Goal: Information Seeking & Learning: Learn about a topic

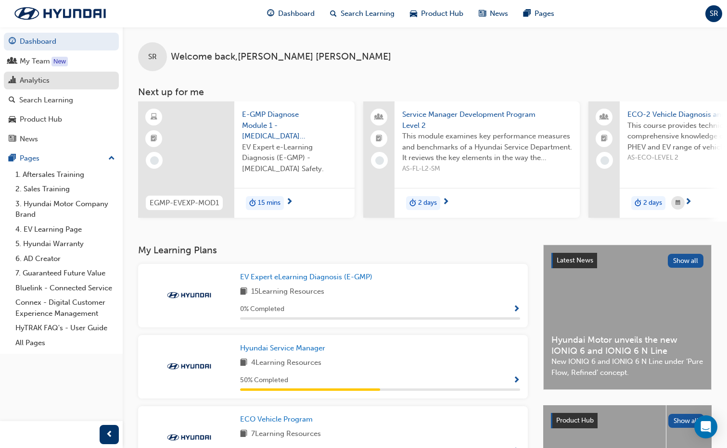
click at [32, 77] on div "Analytics" at bounding box center [35, 80] width 30 height 11
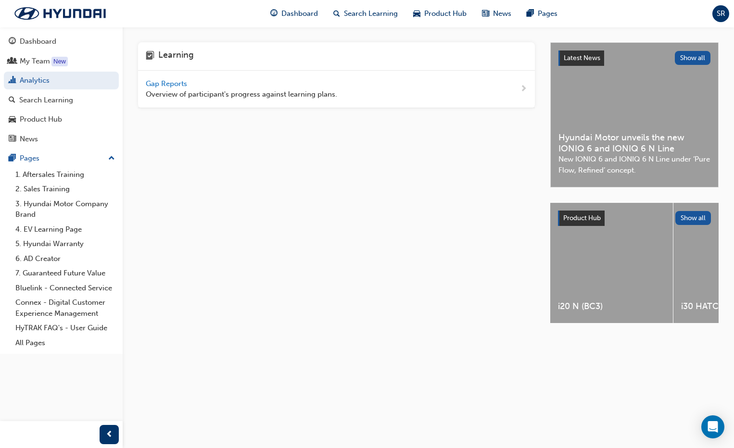
click at [177, 80] on span "Gap Reports" at bounding box center [167, 83] width 43 height 9
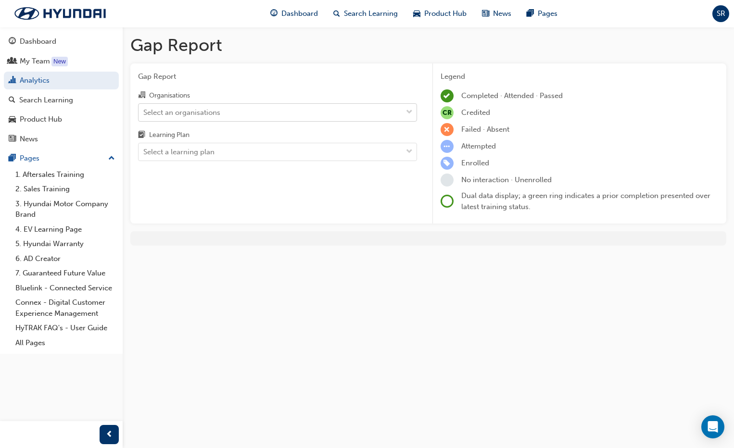
click at [212, 111] on div "Select an organisations" at bounding box center [181, 112] width 77 height 11
click at [144, 111] on input "Organisations Select an organisations" at bounding box center [143, 112] width 1 height 8
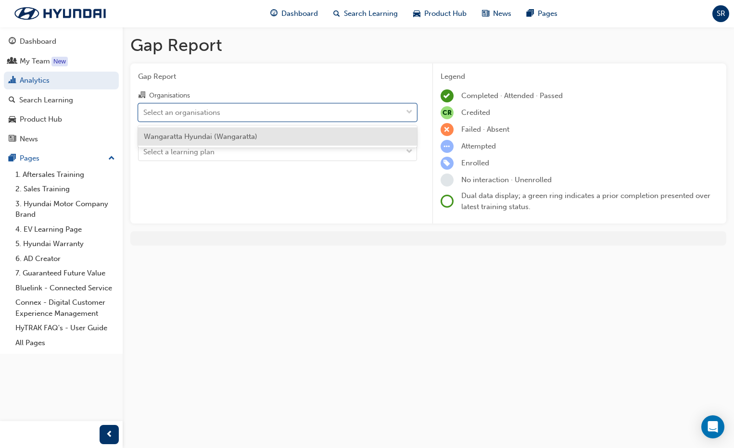
click at [208, 136] on span "Wangaratta Hyundai (Wangaratta)" at bounding box center [201, 136] width 114 height 9
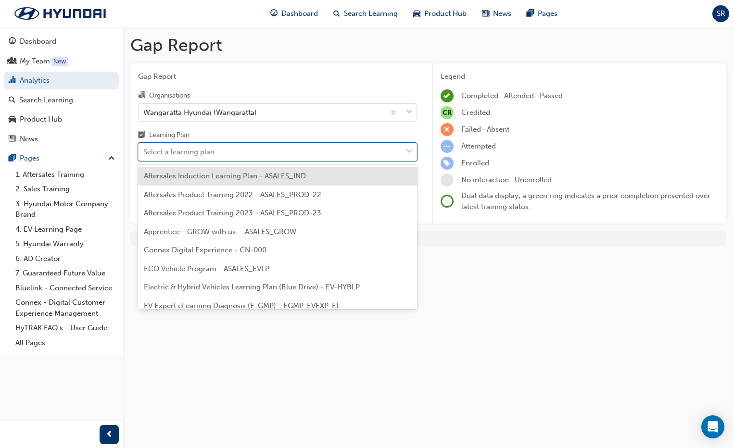
click at [208, 154] on div "Select a learning plan" at bounding box center [178, 152] width 71 height 11
click at [144, 154] on input "Learning Plan option Aftersales Induction Learning Plan - ASALES_IND focused, 1…" at bounding box center [143, 152] width 1 height 8
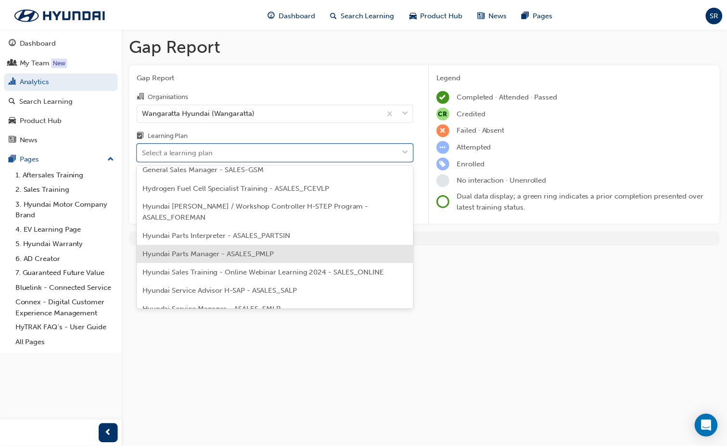
scroll to position [240, 0]
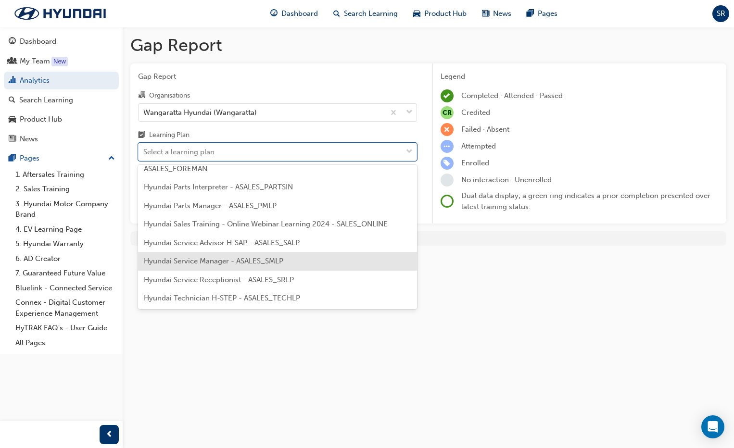
click at [212, 257] on span "Hyundai Service Manager - ASALES_SMLP" at bounding box center [213, 261] width 139 height 9
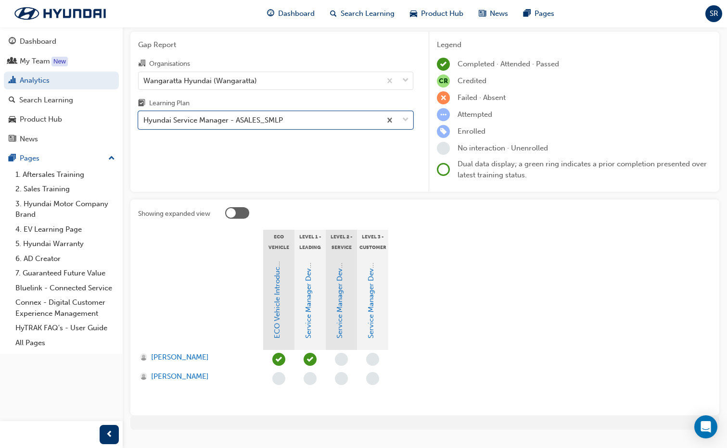
scroll to position [53, 0]
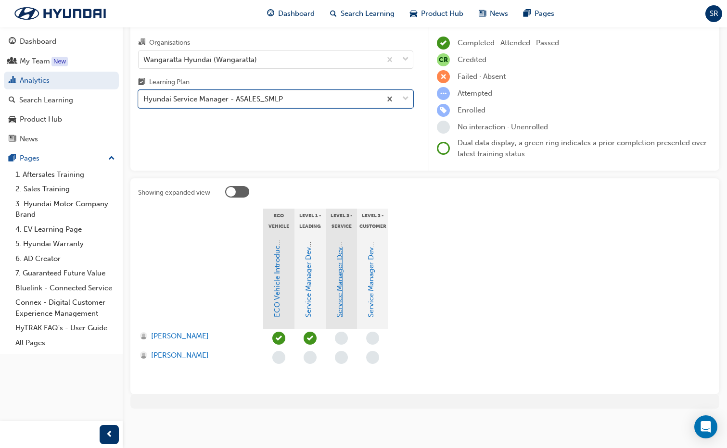
click at [339, 282] on link "Service Manager Development Program Level 2" at bounding box center [339, 238] width 9 height 159
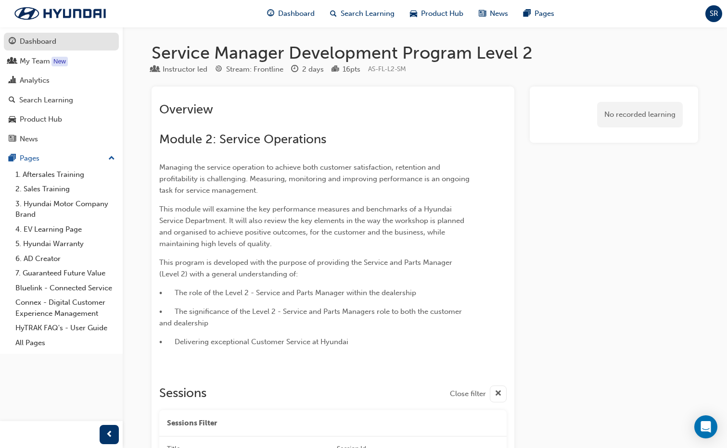
click at [29, 46] on div "Dashboard" at bounding box center [38, 41] width 37 height 11
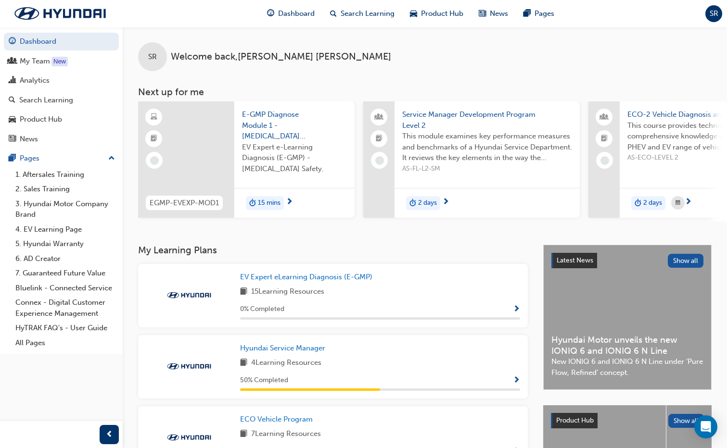
click at [478, 164] on span "AS-FL-L2-SM" at bounding box center [487, 169] width 170 height 11
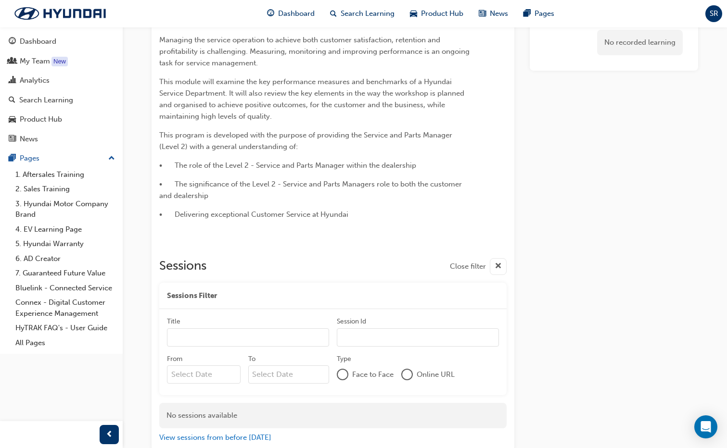
scroll to position [185, 0]
